Goal: Find specific page/section: Find specific page/section

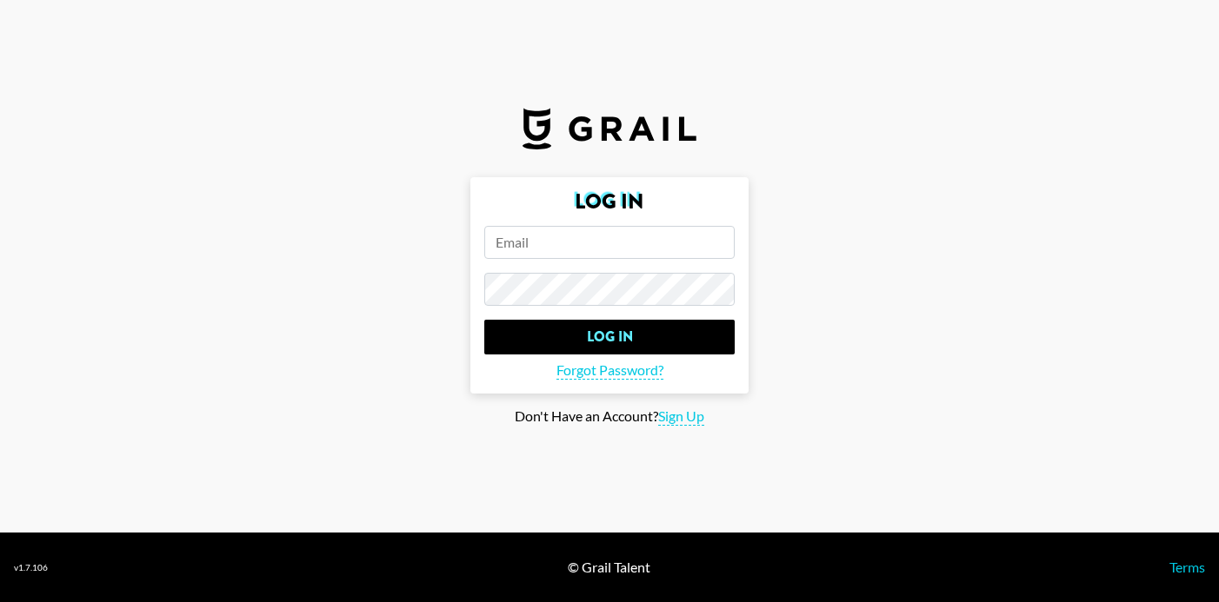
click at [672, 246] on input "email" at bounding box center [609, 242] width 250 height 33
type input "[PERSON_NAME][EMAIL_ADDRESS][PERSON_NAME][DOMAIN_NAME]"
click at [484, 320] on input "Log In" at bounding box center [609, 337] width 250 height 35
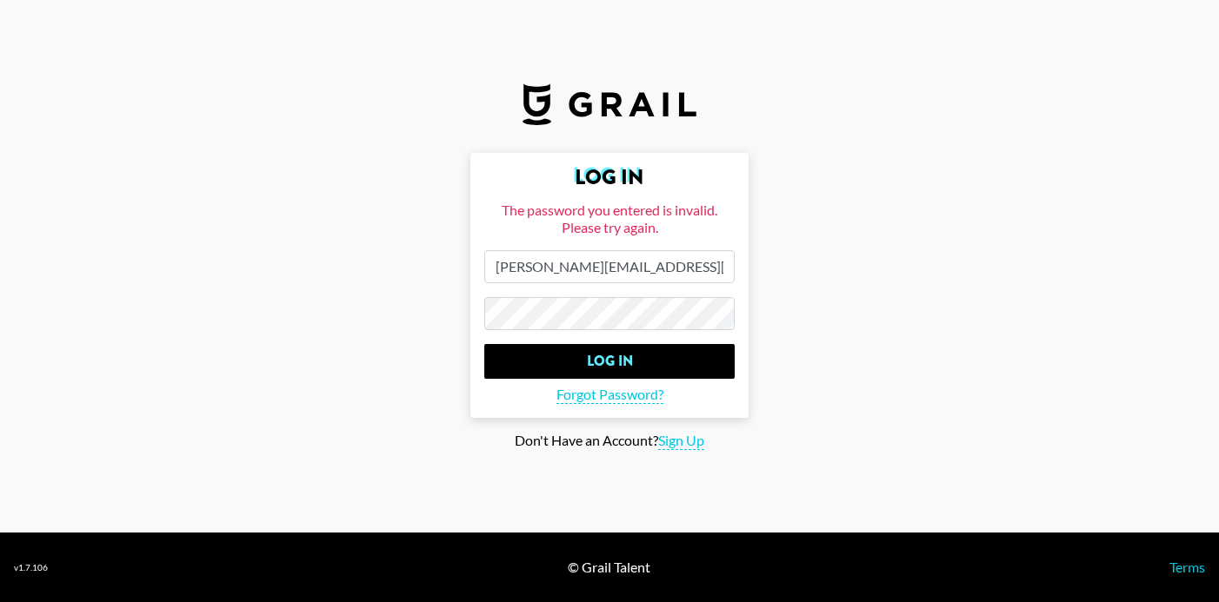
click at [484, 344] on input "Log In" at bounding box center [609, 361] width 250 height 35
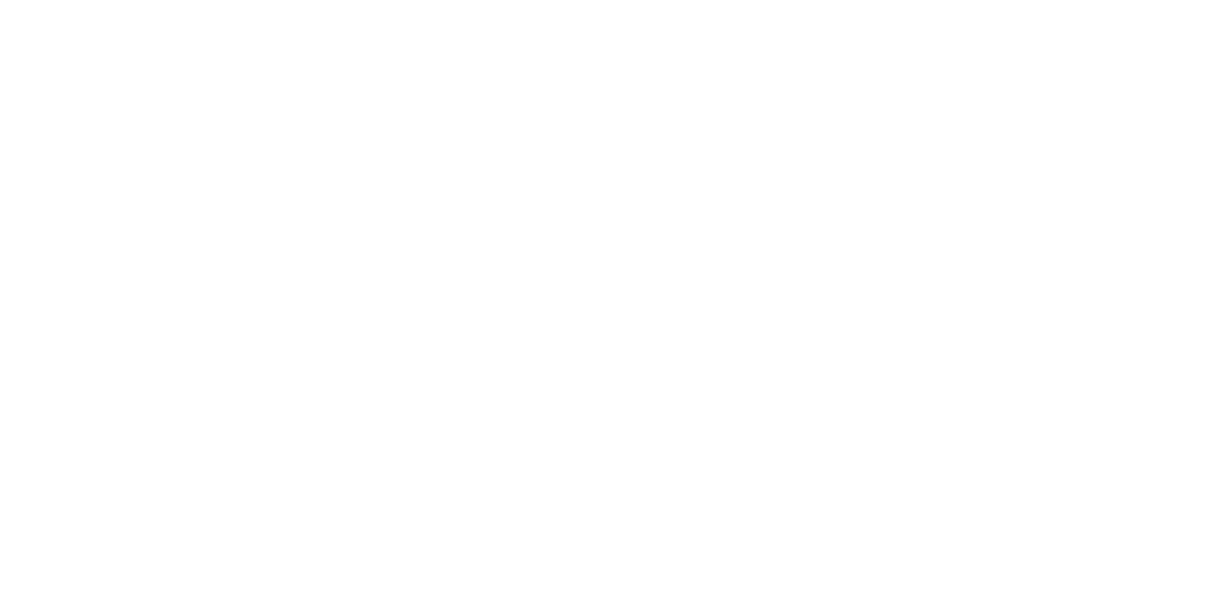
select select "Song"
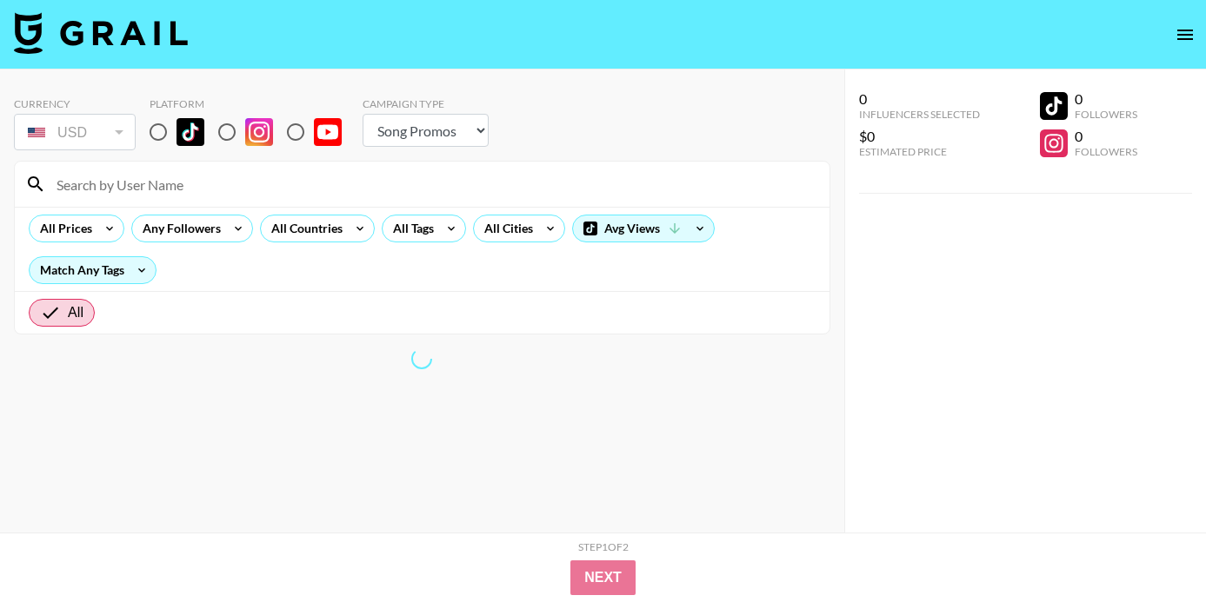
click at [153, 136] on input "radio" at bounding box center [158, 132] width 37 height 37
radio input "true"
click at [171, 180] on input at bounding box center [432, 184] width 773 height 28
click at [167, 192] on input "n1" at bounding box center [432, 184] width 773 height 28
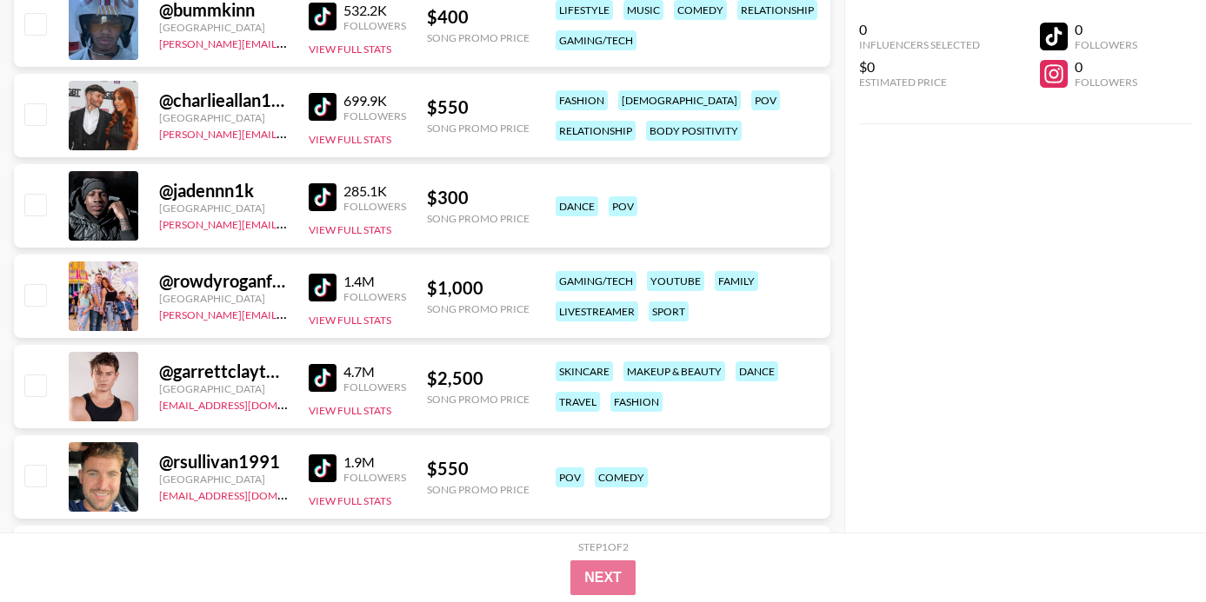
scroll to position [61, 0]
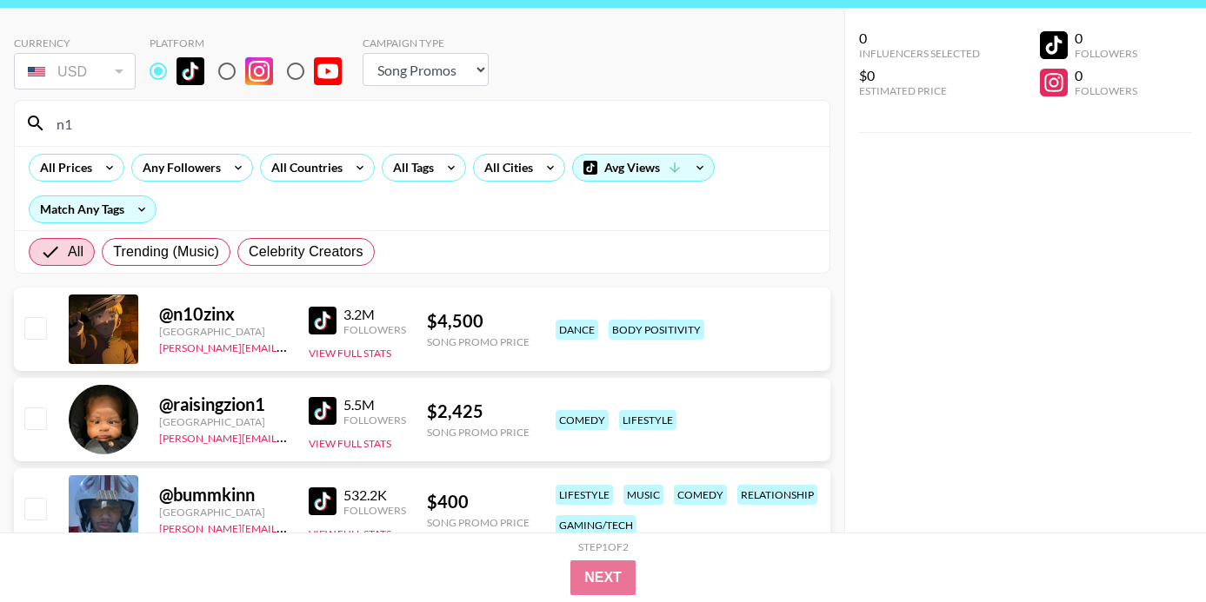
click at [139, 125] on input "n1" at bounding box center [432, 124] width 773 height 28
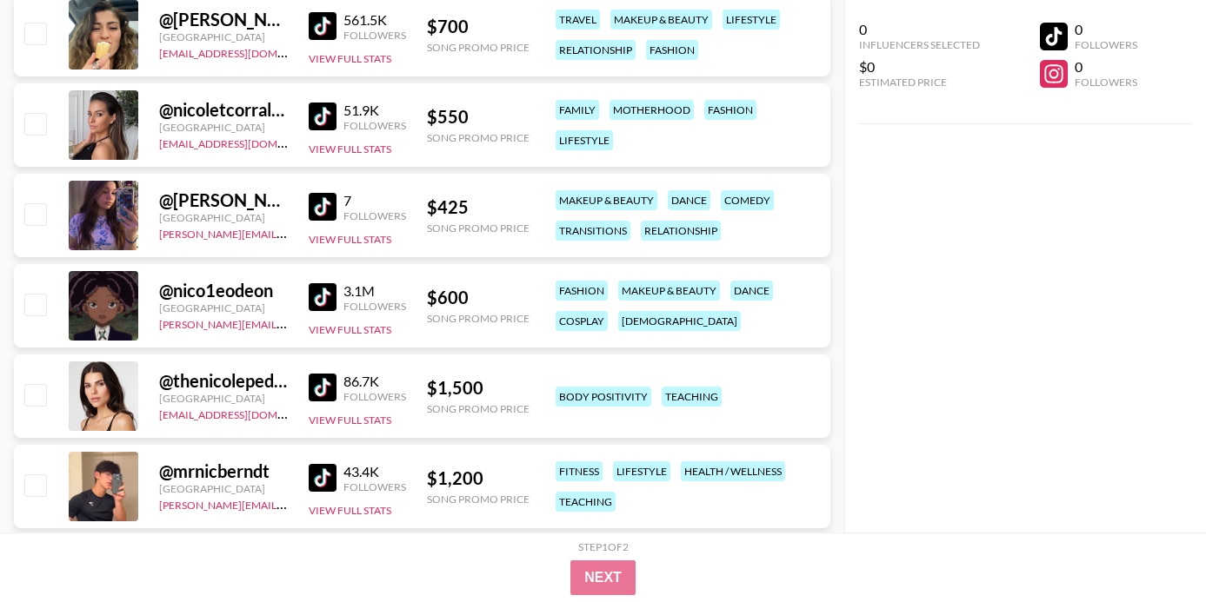
scroll to position [1266, 0]
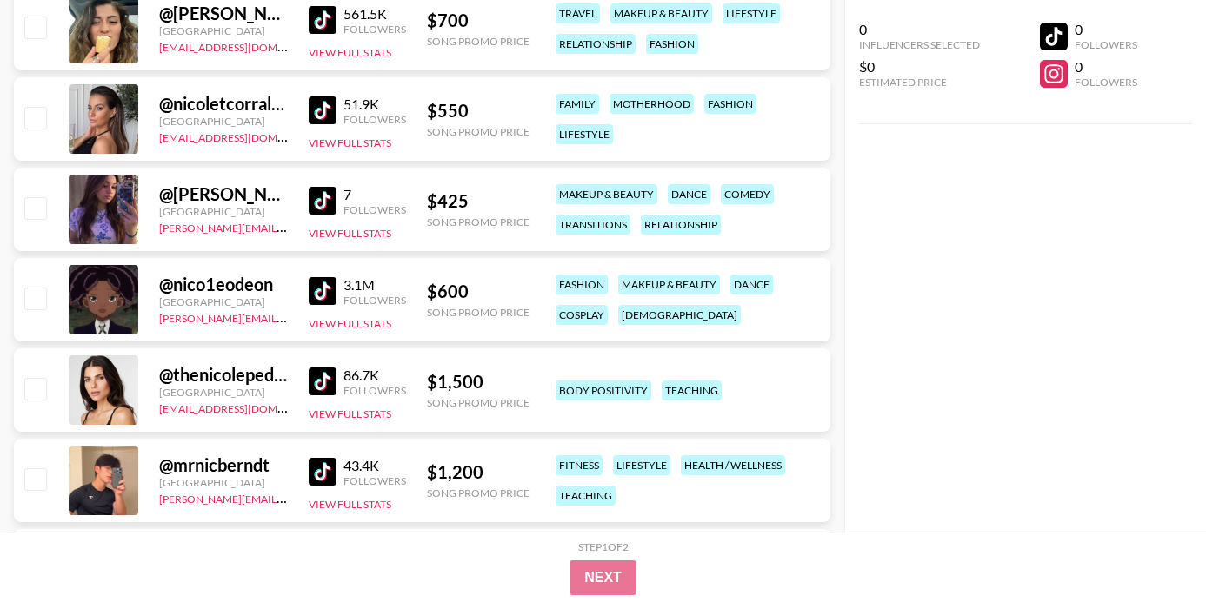
type input "nico"
click at [248, 297] on div "[GEOGRAPHIC_DATA]" at bounding box center [223, 302] width 129 height 13
click at [338, 296] on link at bounding box center [326, 291] width 35 height 28
